Goal: Task Accomplishment & Management: Complete application form

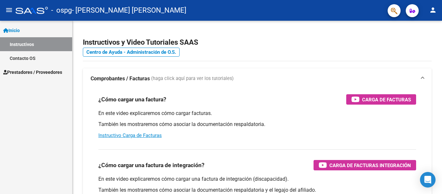
click at [19, 29] on span "Inicio" at bounding box center [11, 30] width 17 height 7
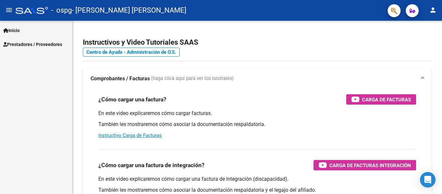
click at [27, 44] on span "Prestadores / Proveedores" at bounding box center [32, 44] width 59 height 7
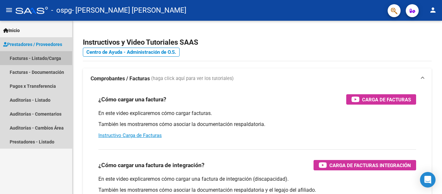
click at [28, 57] on link "Facturas - Listado/Carga" at bounding box center [36, 58] width 72 height 14
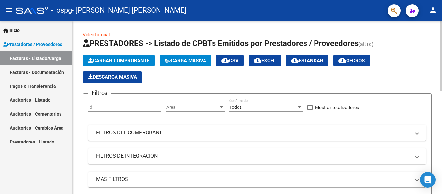
click at [116, 59] on span "Cargar Comprobante" at bounding box center [118, 61] width 61 height 6
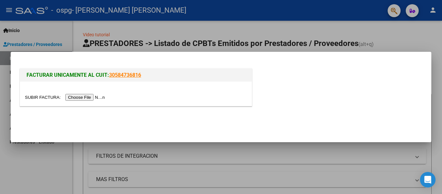
click at [90, 96] on input "file" at bounding box center [66, 97] width 82 height 7
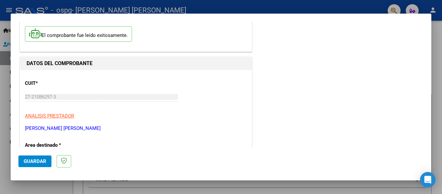
scroll to position [97, 0]
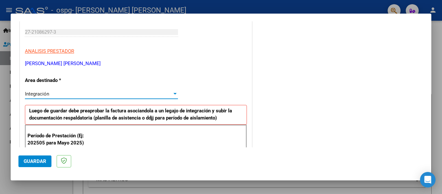
click at [173, 94] on div at bounding box center [174, 94] width 3 height 2
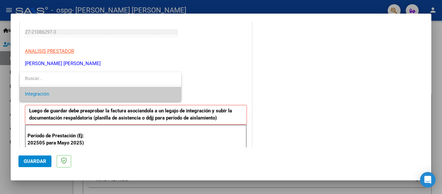
click at [173, 94] on span "Integración" at bounding box center [100, 94] width 151 height 15
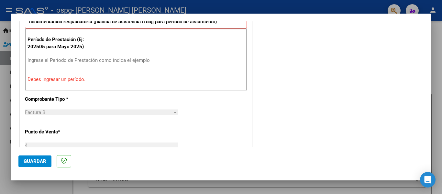
scroll to position [194, 0]
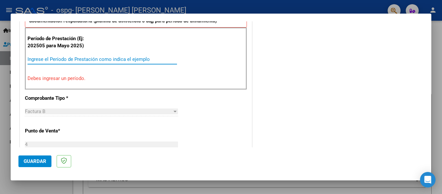
click at [35, 60] on input "Ingrese el Período de Prestación como indica el ejemplo" at bounding box center [103, 59] width 150 height 6
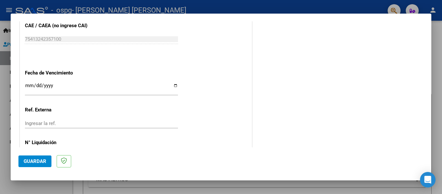
scroll to position [421, 0]
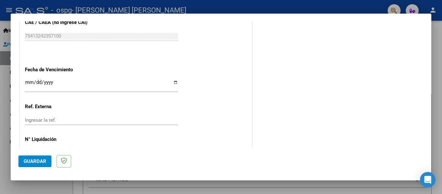
type input "202509"
click at [173, 83] on input "Ingresar la fecha" at bounding box center [101, 85] width 153 height 10
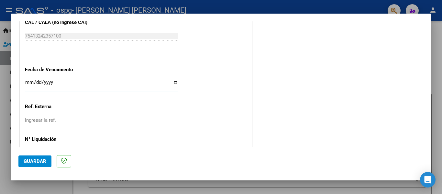
type input "[DATE]"
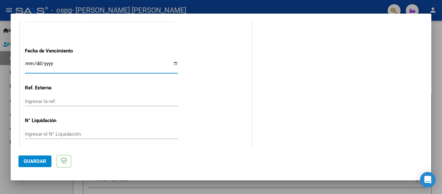
scroll to position [444, 0]
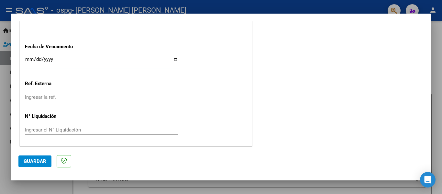
click at [37, 162] on span "Guardar" at bounding box center [35, 161] width 23 height 6
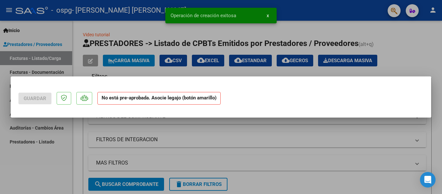
scroll to position [0, 0]
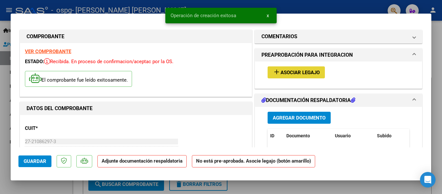
click at [298, 73] on span "Asociar Legajo" at bounding box center [300, 73] width 39 height 6
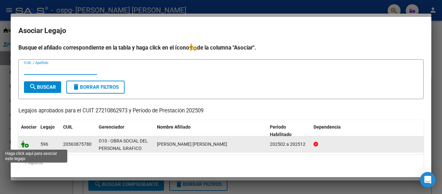
click at [25, 144] on icon at bounding box center [25, 143] width 8 height 7
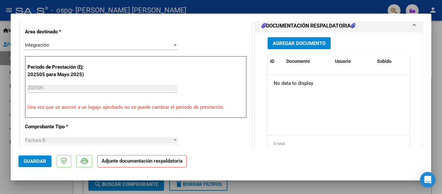
scroll to position [162, 0]
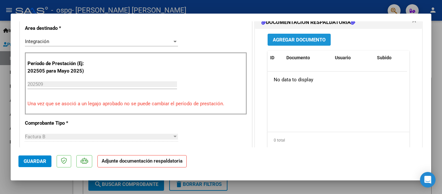
click at [295, 39] on span "Agregar Documento" at bounding box center [299, 40] width 53 height 6
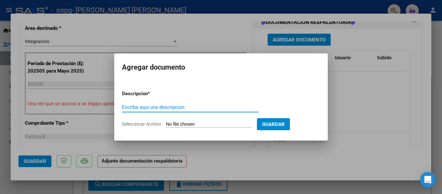
click at [136, 106] on input "Escriba aquí una descripcion" at bounding box center [190, 107] width 137 height 6
type input "ASISTENCIAS SAIE SEP"
click at [211, 124] on input "Seleccionar Archivo" at bounding box center [209, 124] width 86 height 6
type input "C:\fakepath\ASISTENCIAS SAIE [DATE].pdf"
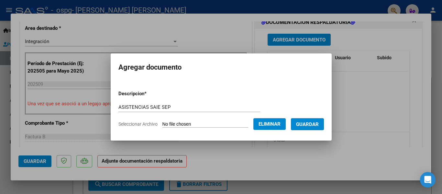
click at [316, 123] on span "Guardar" at bounding box center [307, 124] width 23 height 6
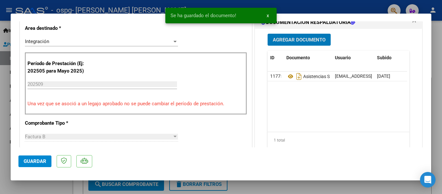
click at [297, 40] on span "Agregar Documento" at bounding box center [299, 40] width 53 height 6
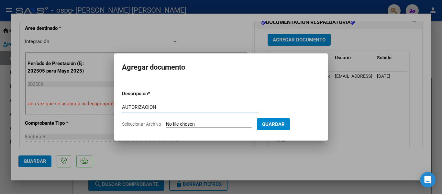
type input "AUTORIZACION"
click at [212, 123] on input "Seleccionar Archivo" at bounding box center [209, 124] width 86 height 6
type input "C:\fakepath\AUTORIZACIONES 2025.pdf"
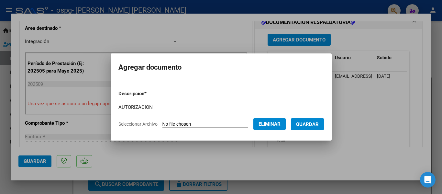
click at [309, 124] on span "Guardar" at bounding box center [307, 124] width 23 height 6
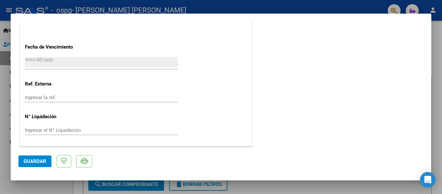
scroll to position [453, 0]
click at [31, 162] on span "Guardar" at bounding box center [35, 161] width 23 height 6
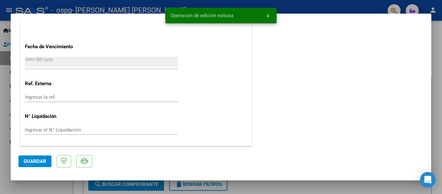
click at [319, 34] on div at bounding box center [221, 97] width 442 height 194
type input "$ 0,00"
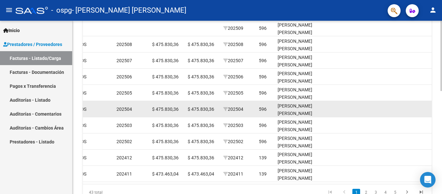
scroll to position [124, 0]
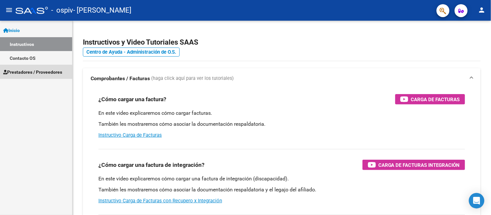
click at [28, 73] on span "Prestadores / Proveedores" at bounding box center [32, 72] width 59 height 7
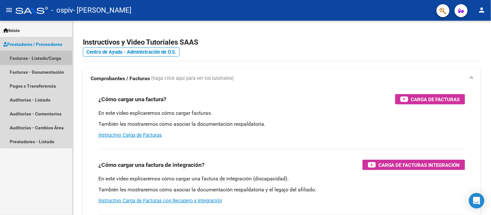
click at [39, 58] on link "Facturas - Listado/Carga" at bounding box center [36, 58] width 72 height 14
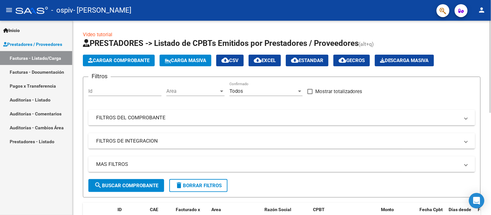
click at [114, 58] on span "Cargar Comprobante" at bounding box center [118, 61] width 61 height 6
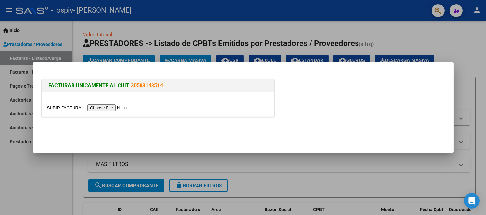
click at [100, 108] on input "file" at bounding box center [88, 108] width 82 height 7
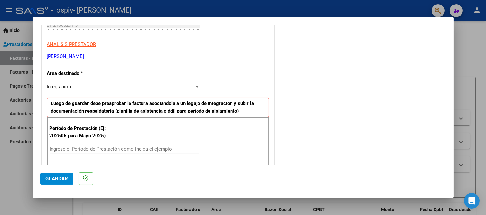
scroll to position [180, 0]
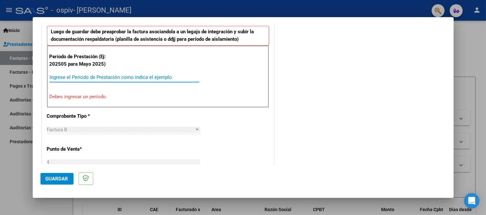
click at [61, 76] on input "Ingrese el Período de Prestación como indica el ejemplo" at bounding box center [125, 77] width 150 height 6
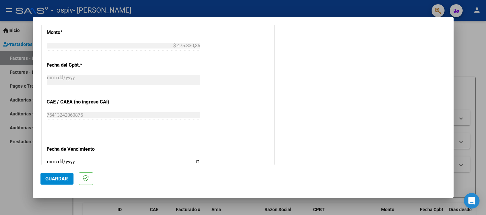
scroll to position [396, 0]
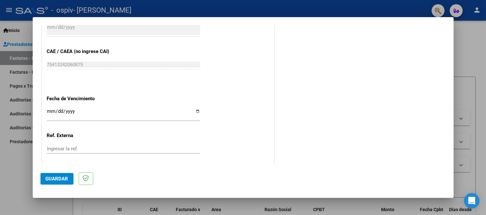
type input "202509"
click at [196, 111] on input "Ingresar la fecha" at bounding box center [123, 114] width 153 height 10
type input "[DATE]"
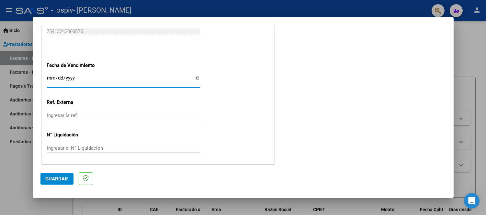
scroll to position [429, 0]
click at [57, 176] on span "Guardar" at bounding box center [57, 179] width 23 height 6
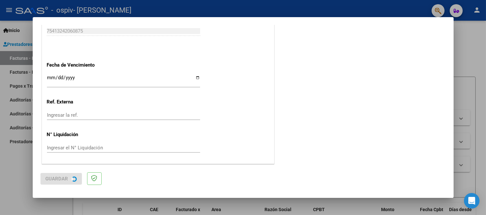
scroll to position [0, 0]
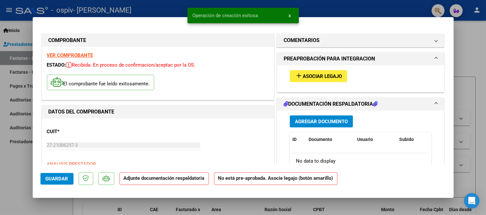
click at [315, 74] on span "Asociar Legajo" at bounding box center [322, 76] width 39 height 6
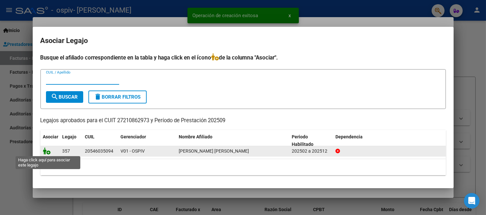
click at [47, 151] on icon at bounding box center [47, 151] width 8 height 7
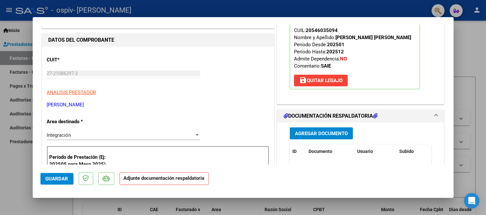
scroll to position [144, 0]
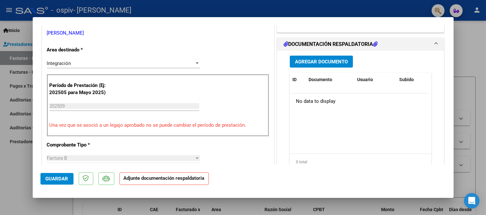
click at [321, 64] on span "Agregar Documento" at bounding box center [321, 62] width 53 height 6
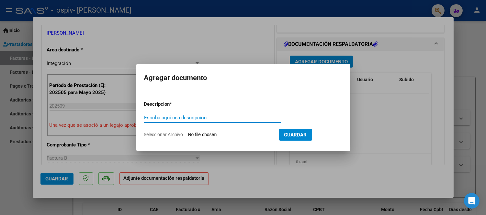
click at [150, 119] on input "Escriba aquí una descripcion" at bounding box center [212, 118] width 137 height 6
type input "ASISTENCIAS SAIE SEPT 2025"
click at [214, 132] on app-file-uploader "Seleccionar Archivo" at bounding box center [211, 135] width 135 height 6
click at [227, 134] on input "Seleccionar Archivo" at bounding box center [231, 135] width 86 height 6
type input "C:\fakepath\PLANILLA-DE-ASISTENCIA SEPT -SAIE 2025.pdf"
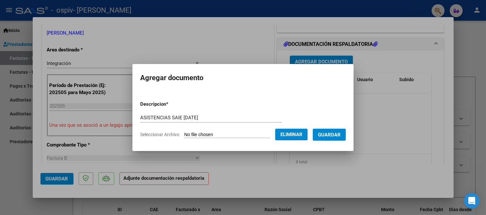
click at [341, 137] on span "Guardar" at bounding box center [329, 135] width 23 height 6
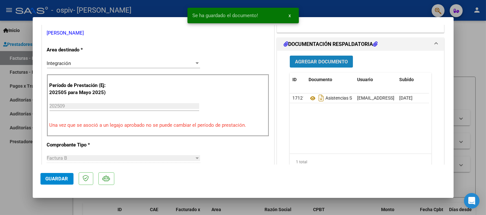
click at [319, 65] on button "Agregar Documento" at bounding box center [321, 62] width 63 height 12
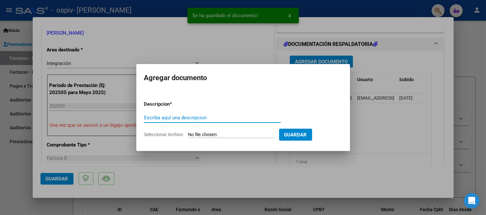
click at [149, 117] on input "Escriba aquí una descripcion" at bounding box center [212, 118] width 137 height 6
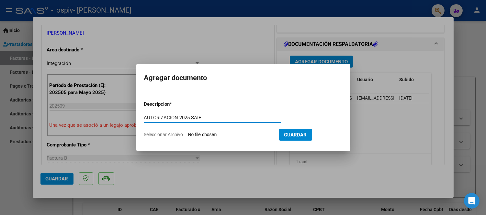
type input "AUTORIZACION 2025 SAIE"
click at [218, 134] on input "Seleccionar Archivo" at bounding box center [231, 135] width 86 height 6
type input "C:\fakepath\PEREYRA CARRIZO J M SAIE 2025 AUT.pdf"
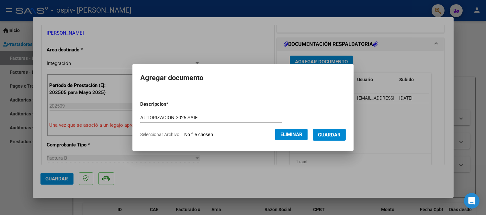
click at [337, 135] on span "Guardar" at bounding box center [329, 135] width 23 height 6
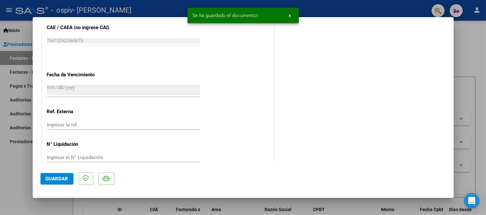
scroll to position [439, 0]
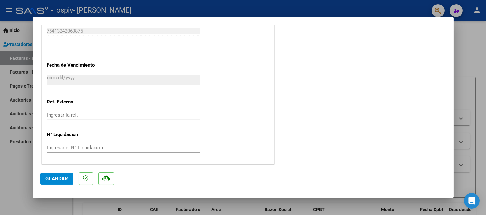
click at [58, 181] on span "Guardar" at bounding box center [57, 179] width 23 height 6
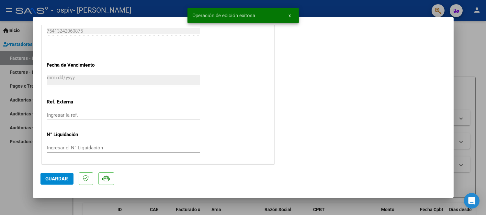
click at [466, 47] on div at bounding box center [243, 107] width 486 height 215
type input "$ 0,00"
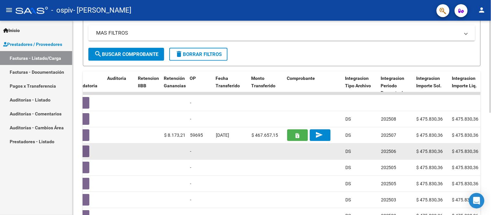
scroll to position [145, 0]
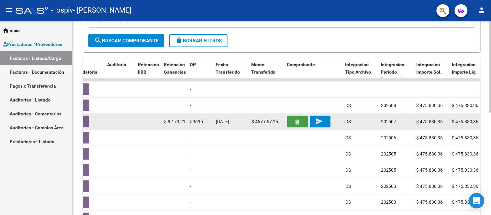
click at [298, 123] on icon "button" at bounding box center [298, 122] width 4 height 5
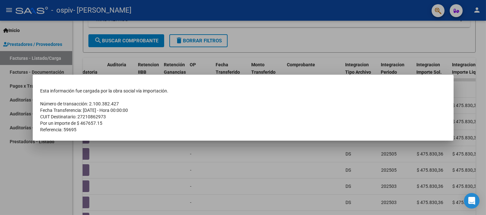
click at [284, 164] on div at bounding box center [243, 107] width 486 height 215
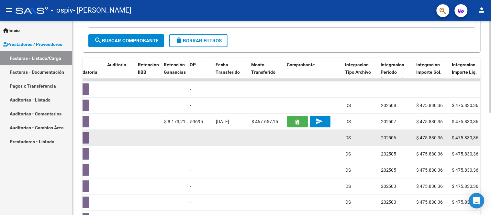
click at [296, 139] on div at bounding box center [313, 137] width 53 height 7
